Goal: Task Accomplishment & Management: Manage account settings

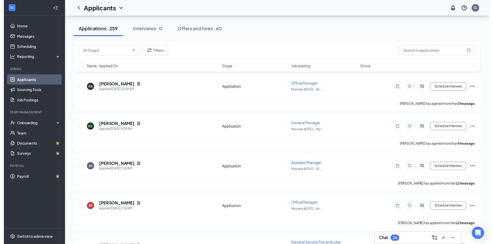
scroll to position [138, 0]
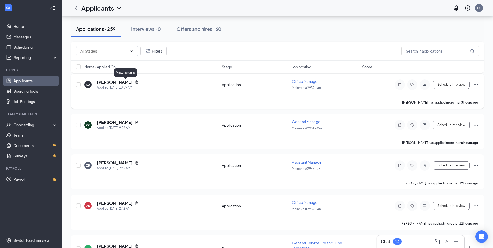
click at [136, 81] on icon "Document" at bounding box center [137, 81] width 3 height 3
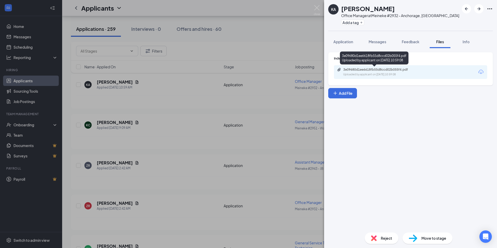
click at [369, 73] on div "Uploaded by applicant on [DATE] 10:59:08" at bounding box center [382, 75] width 78 height 4
click at [317, 8] on img at bounding box center [317, 10] width 6 height 10
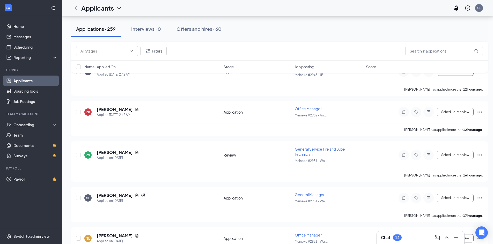
scroll to position [232, 0]
click at [137, 153] on icon "Document" at bounding box center [137, 152] width 4 height 4
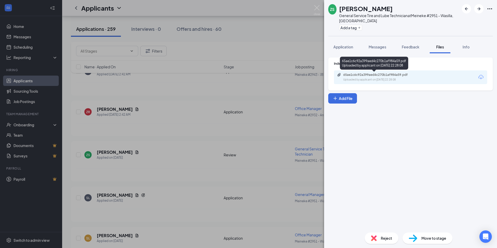
click at [355, 79] on div "Uploaded by applicant on [DATE] 22:28:08" at bounding box center [382, 80] width 78 height 4
click at [316, 6] on img at bounding box center [317, 10] width 6 height 10
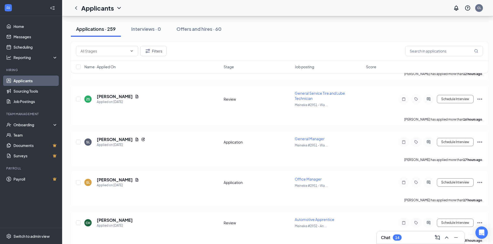
scroll to position [296, 0]
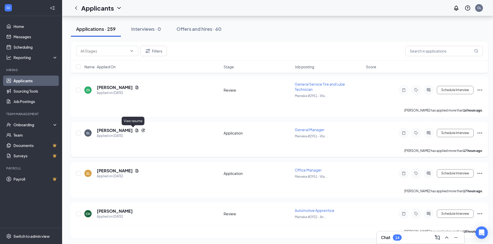
click at [135, 131] on icon "Document" at bounding box center [137, 130] width 4 height 4
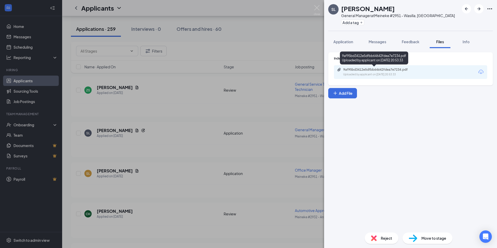
click at [374, 72] on div "9af95bd3412e5dfbb64642fdea7e7234.pdf Uploaded by applicant on [DATE] 20:53:33" at bounding box center [379, 72] width 84 height 9
click at [319, 10] on img at bounding box center [317, 10] width 6 height 10
